Goal: Find contact information: Find contact information

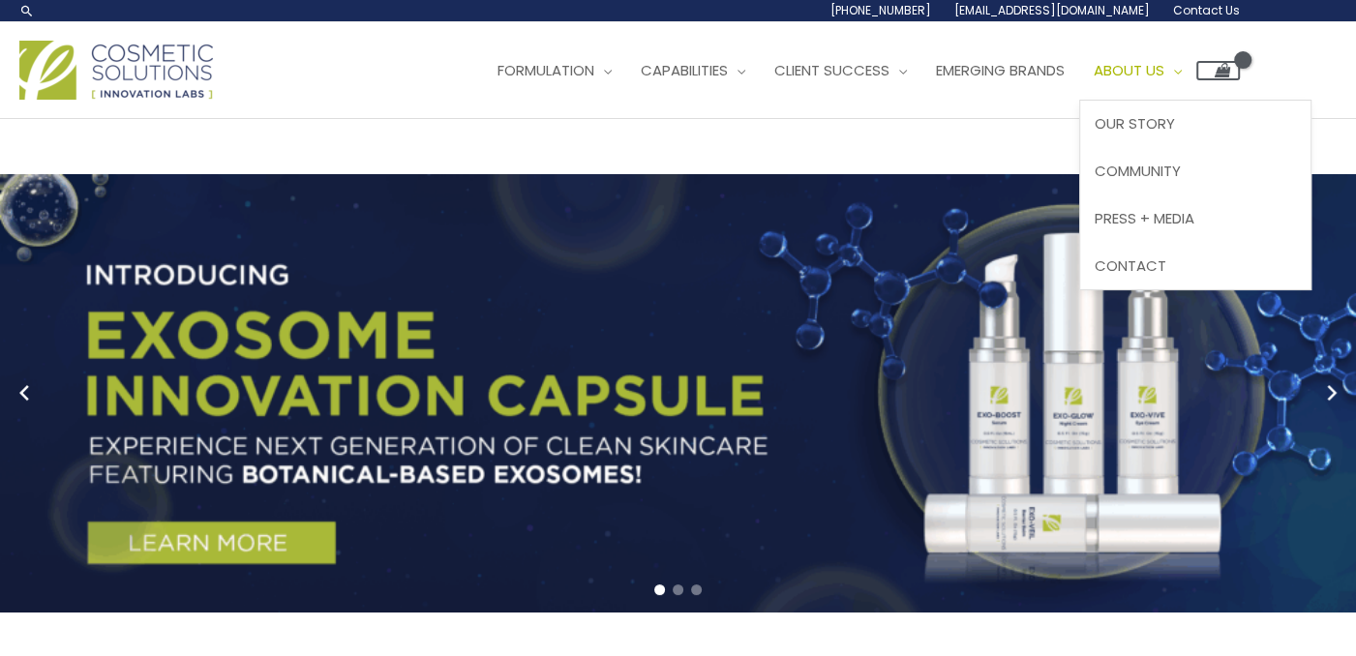
click at [1165, 70] on span "About Us" at bounding box center [1129, 70] width 71 height 20
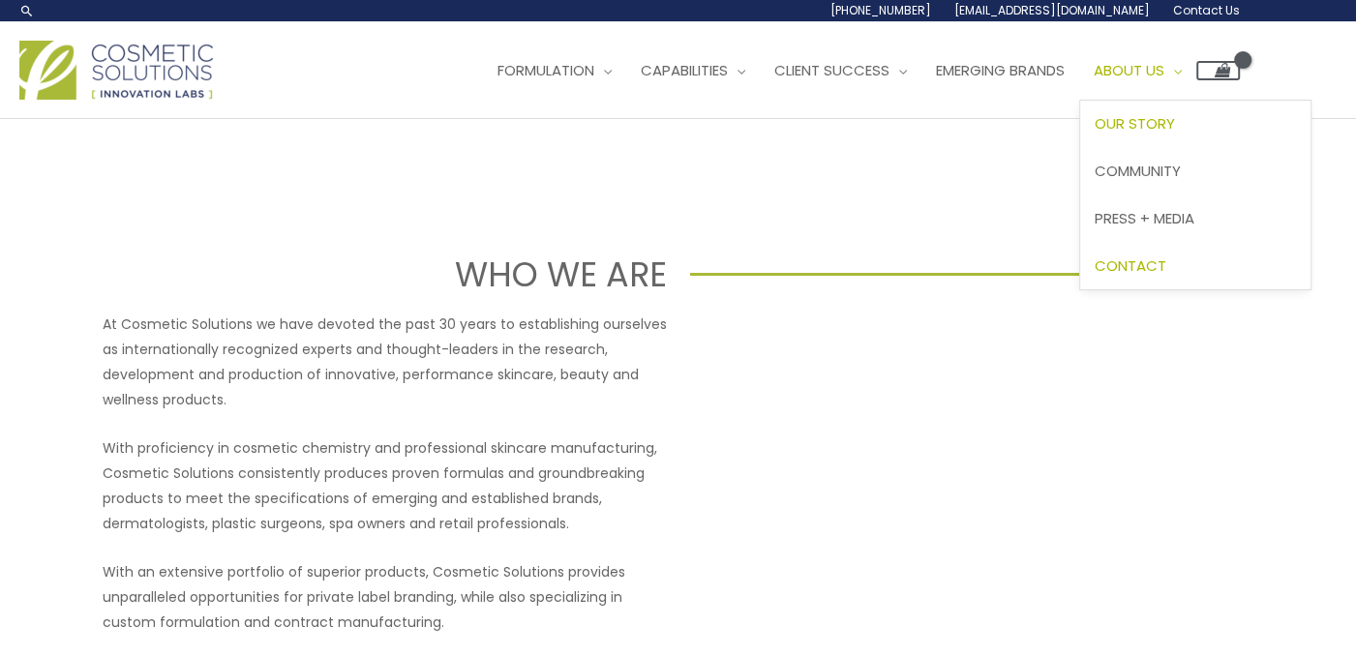
click at [1167, 262] on span "Contact" at bounding box center [1131, 266] width 72 height 20
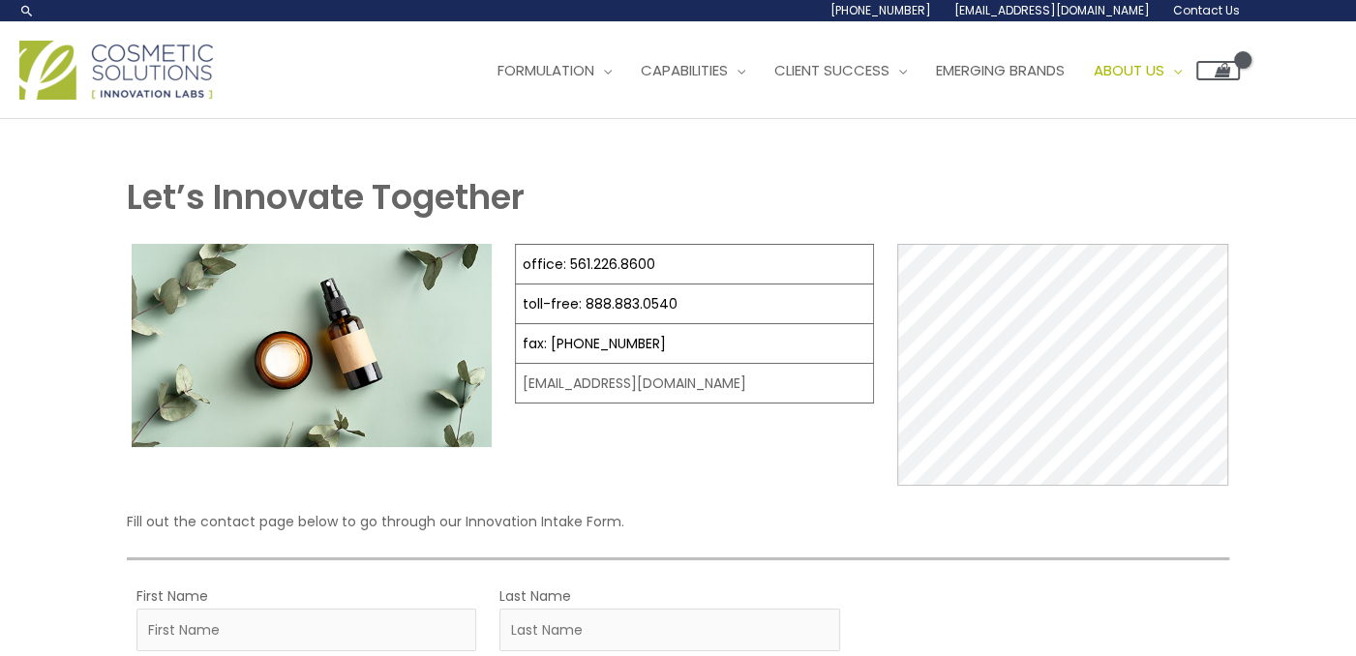
click at [1066, 178] on h1 "Let’s Innovate Together" at bounding box center [678, 196] width 1103 height 47
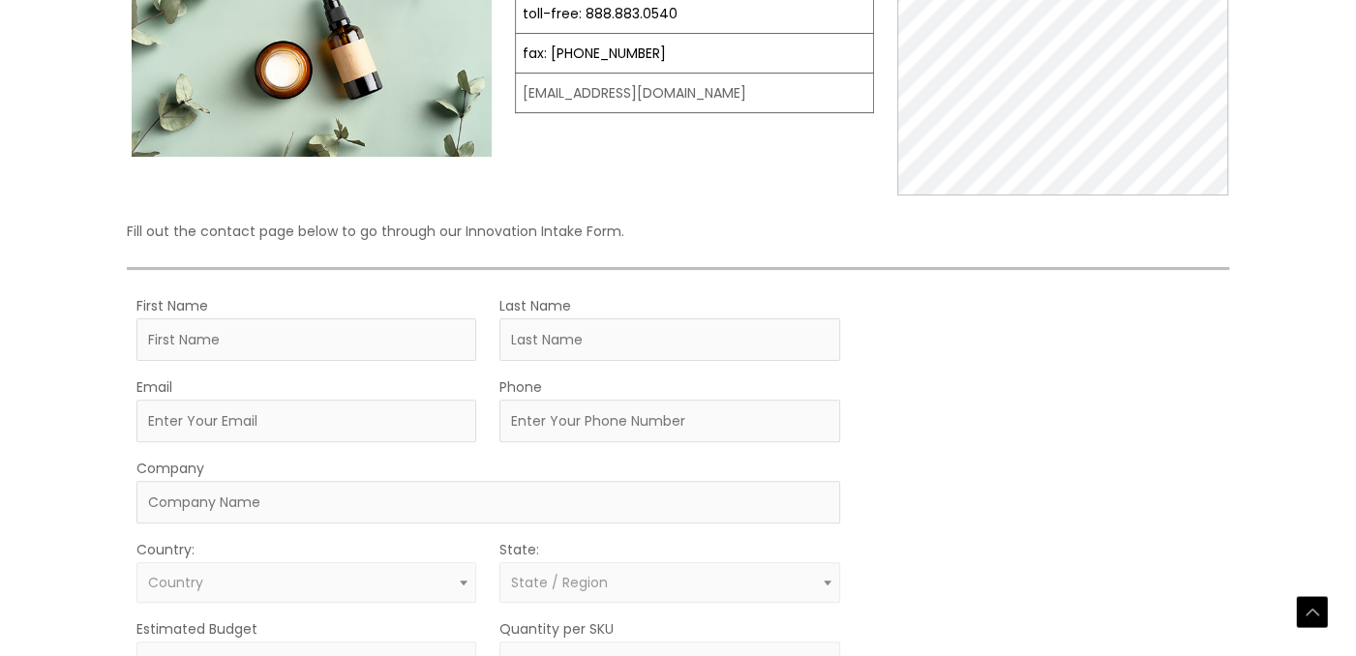
scroll to position [581, 0]
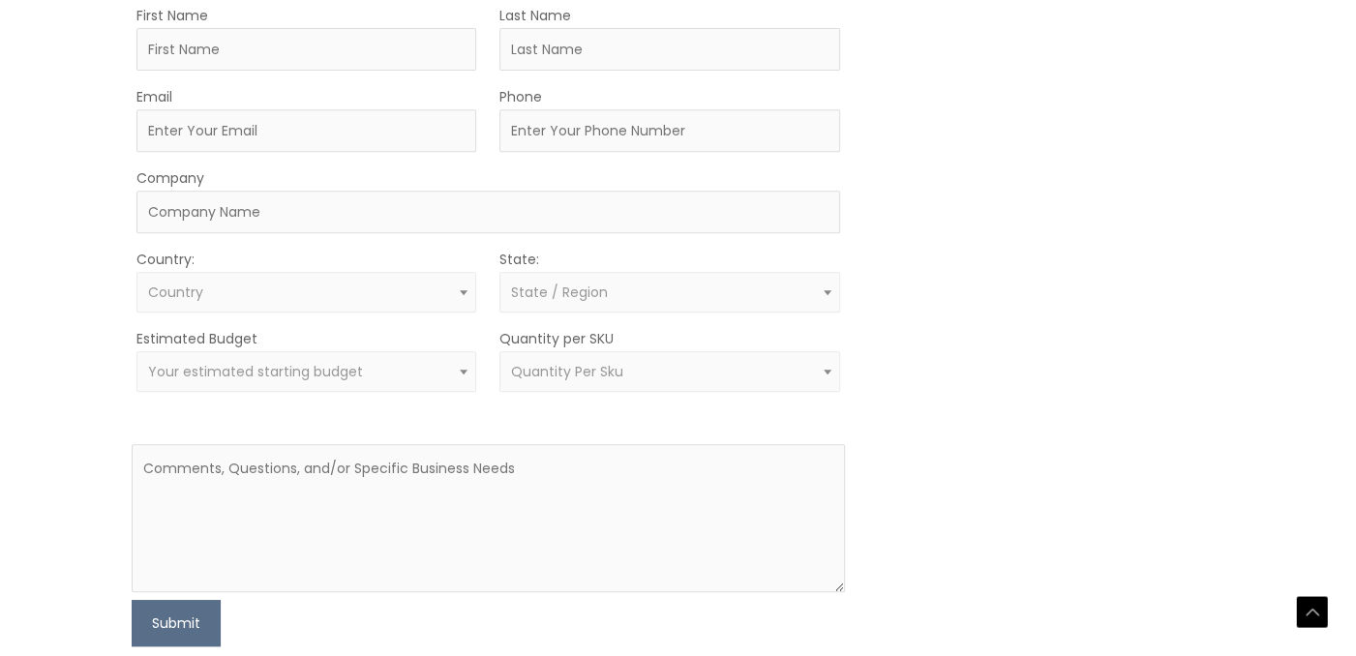
click at [828, 370] on b at bounding box center [828, 372] width 8 height 5
click at [824, 376] on span at bounding box center [827, 371] width 23 height 25
click at [828, 288] on span at bounding box center [827, 292] width 23 height 25
click at [828, 281] on span at bounding box center [827, 292] width 23 height 25
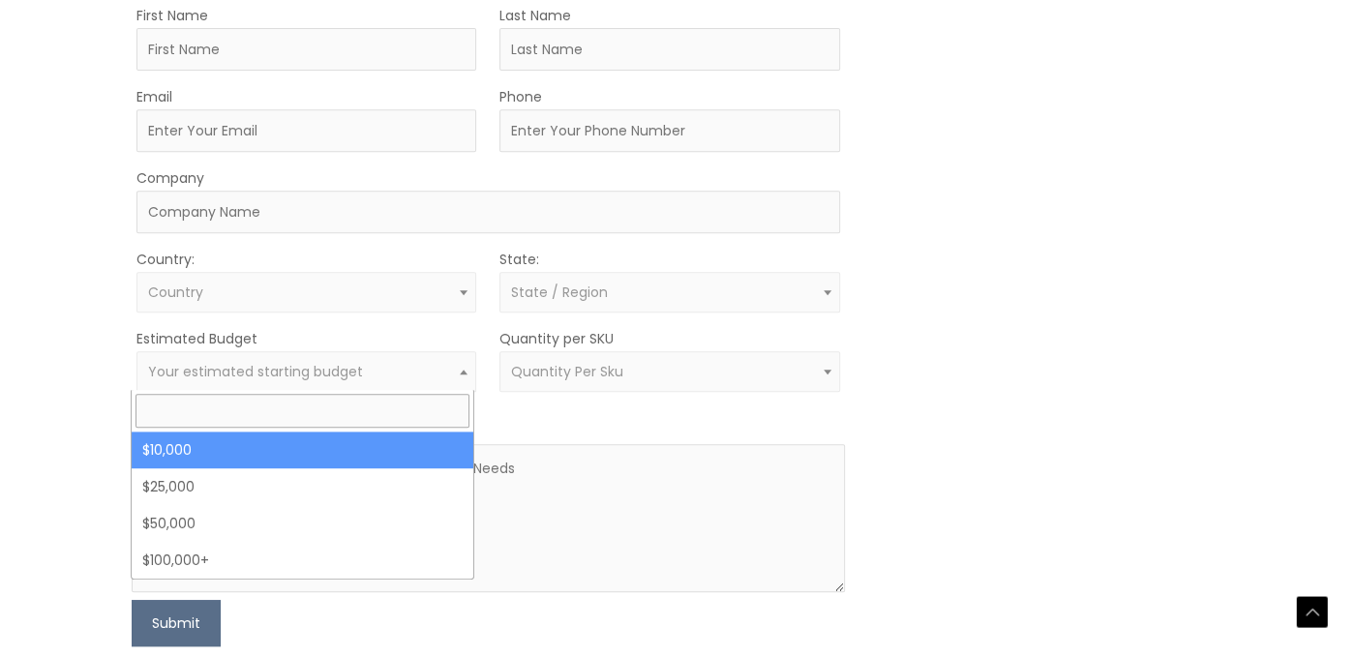
click at [471, 372] on span at bounding box center [464, 371] width 23 height 25
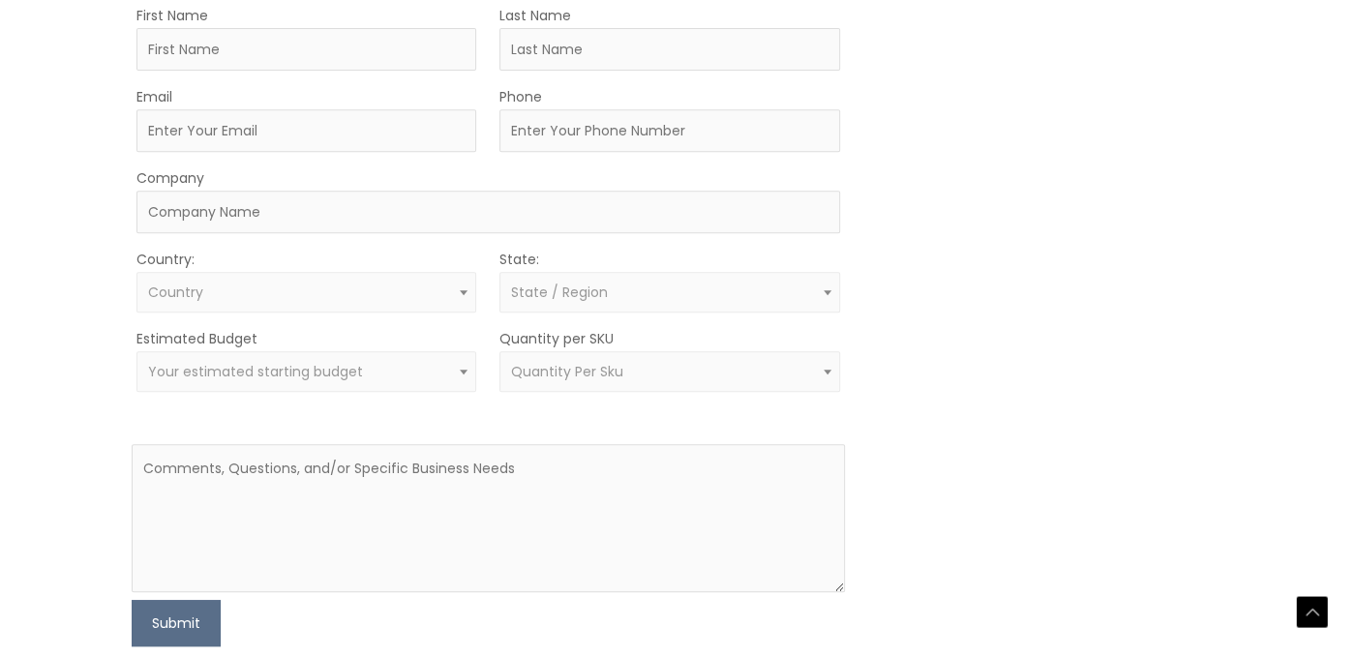
click at [465, 375] on span at bounding box center [464, 371] width 23 height 25
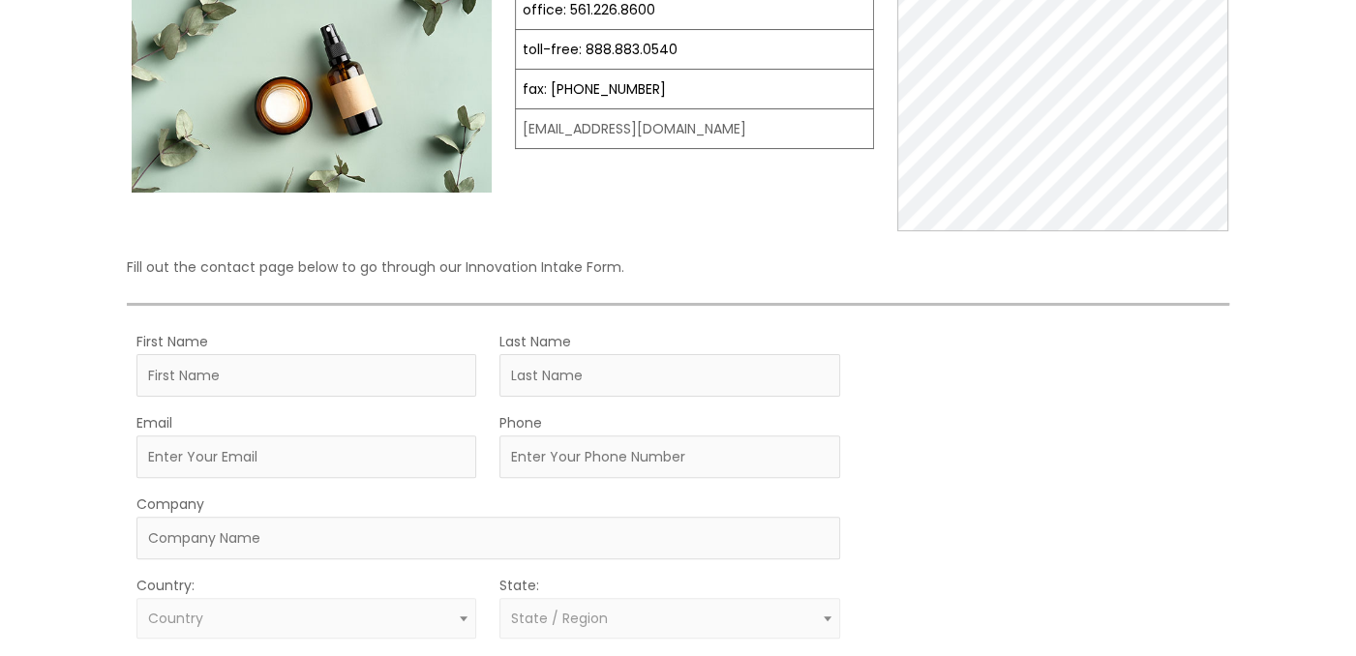
scroll to position [484, 0]
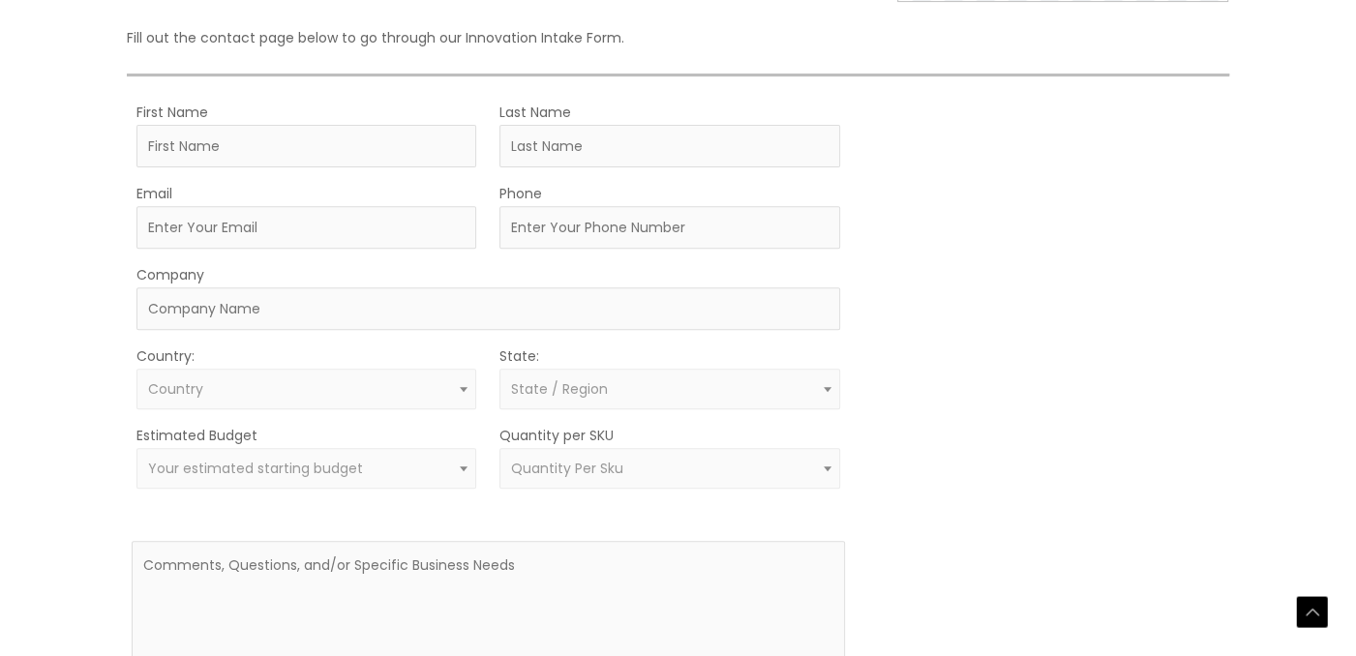
click at [831, 469] on b at bounding box center [828, 469] width 8 height 5
click at [834, 470] on span at bounding box center [827, 468] width 23 height 25
click at [832, 467] on b at bounding box center [828, 469] width 8 height 5
click at [835, 475] on span at bounding box center [827, 468] width 23 height 25
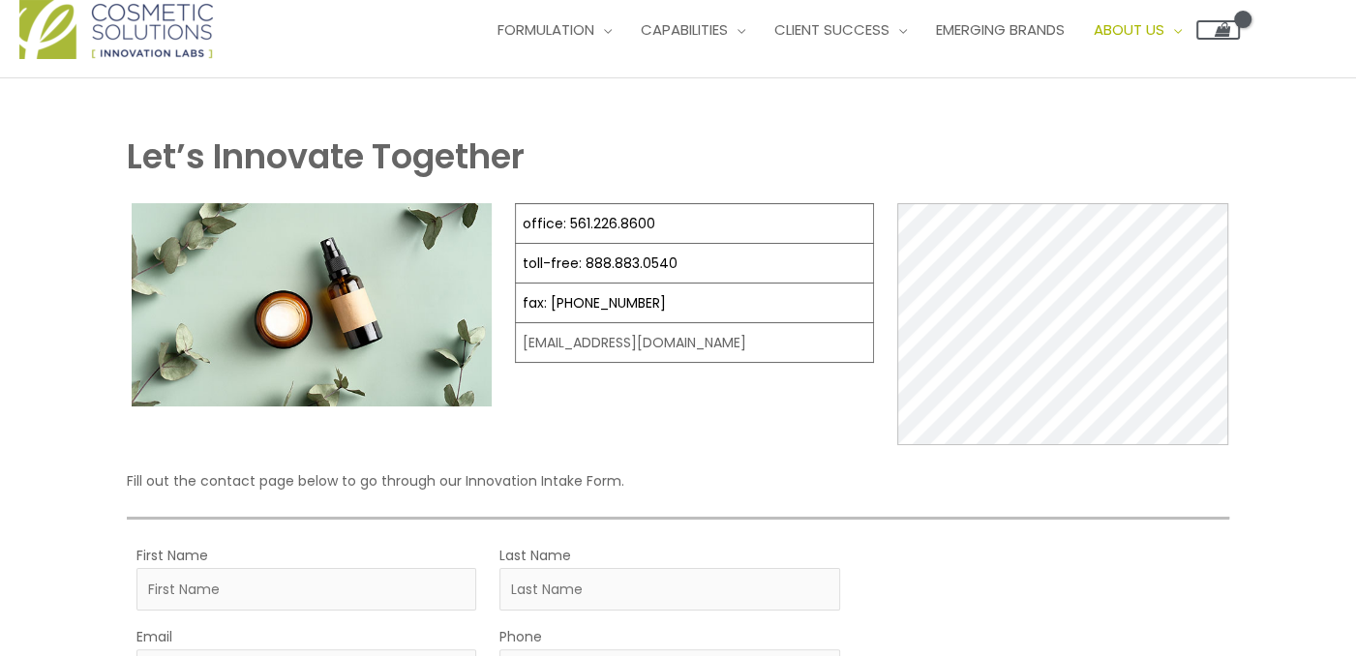
scroll to position [16, 0]
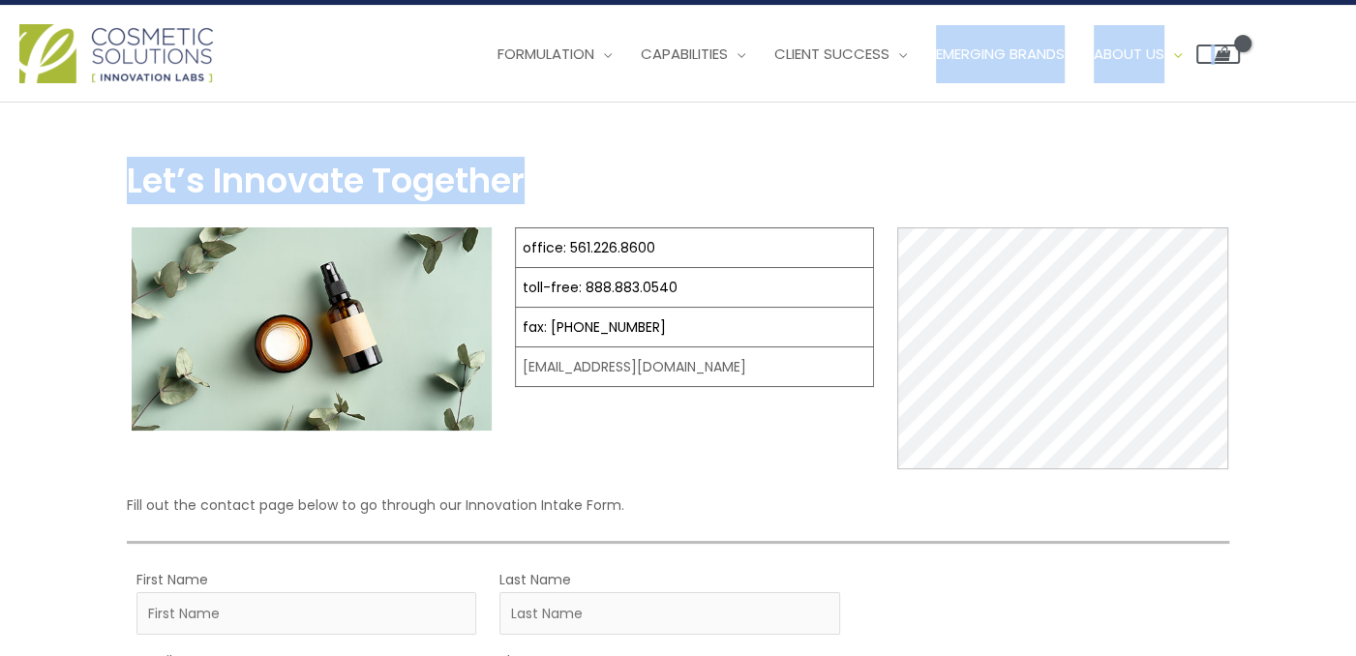
drag, startPoint x: 886, startPoint y: 116, endPoint x: 969, endPoint y: 69, distance: 95.8
